Goal: Navigation & Orientation: Find specific page/section

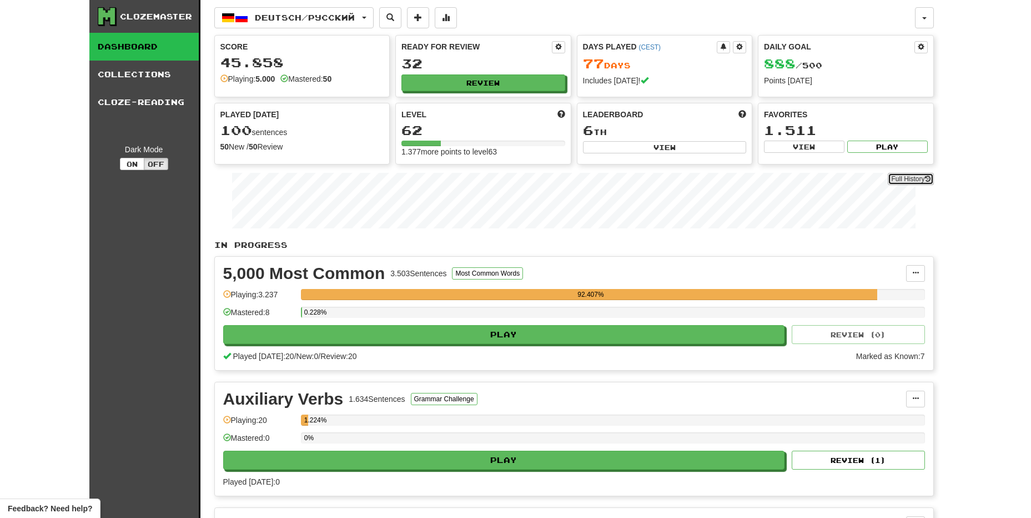
click at [920, 183] on link "Full History" at bounding box center [911, 179] width 46 height 12
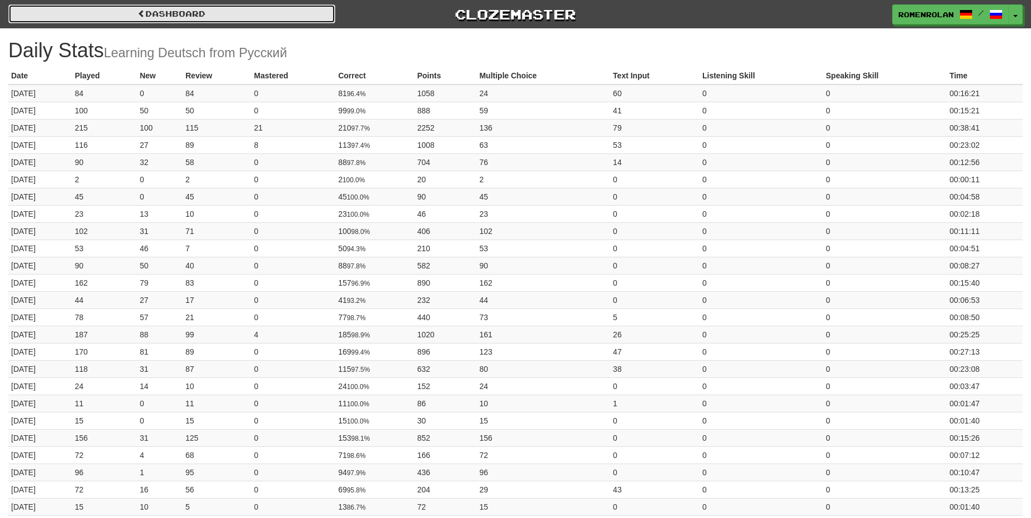
click at [164, 22] on link "Dashboard" at bounding box center [171, 13] width 327 height 19
